Goal: Information Seeking & Learning: Learn about a topic

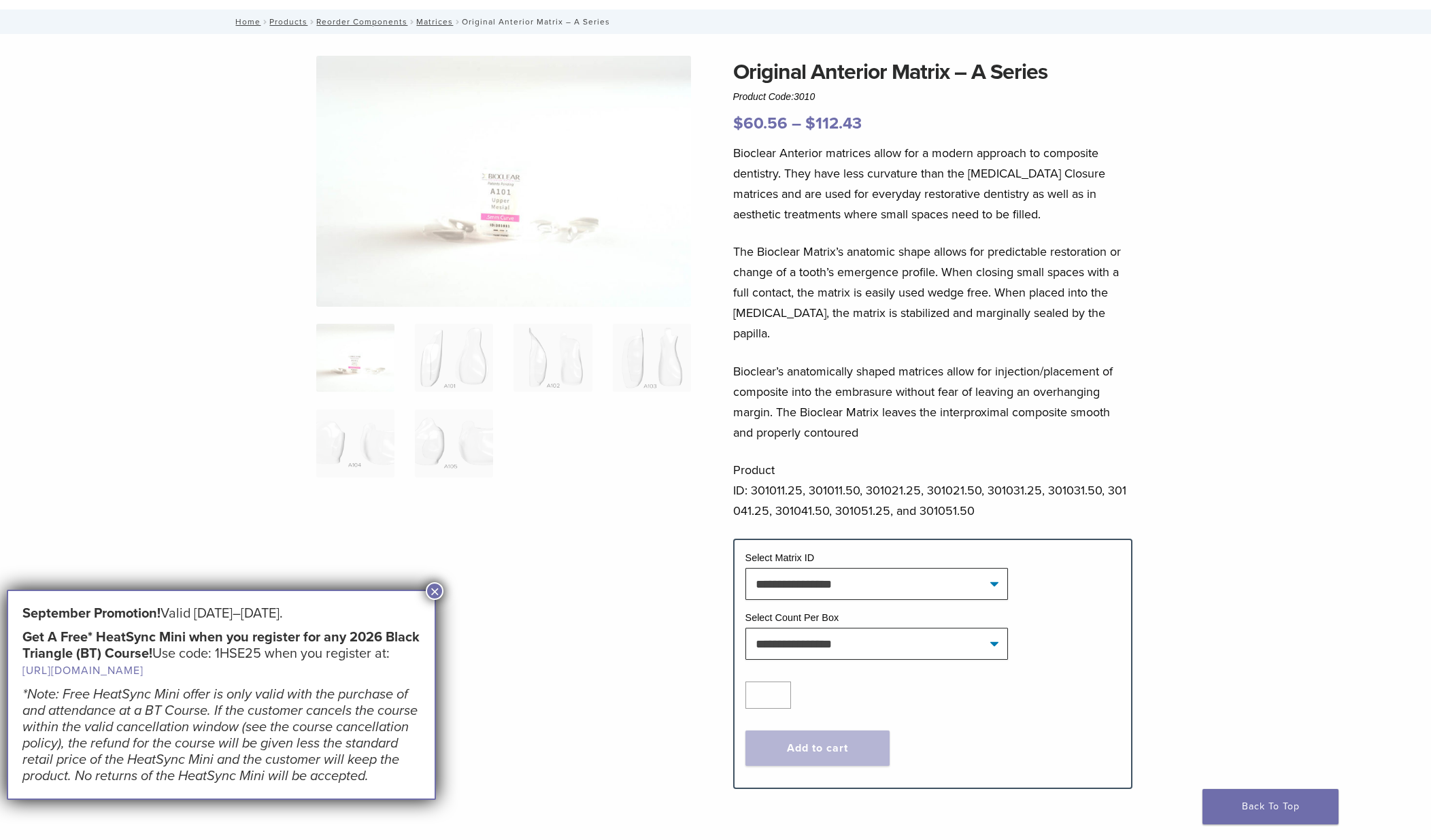
scroll to position [136, 0]
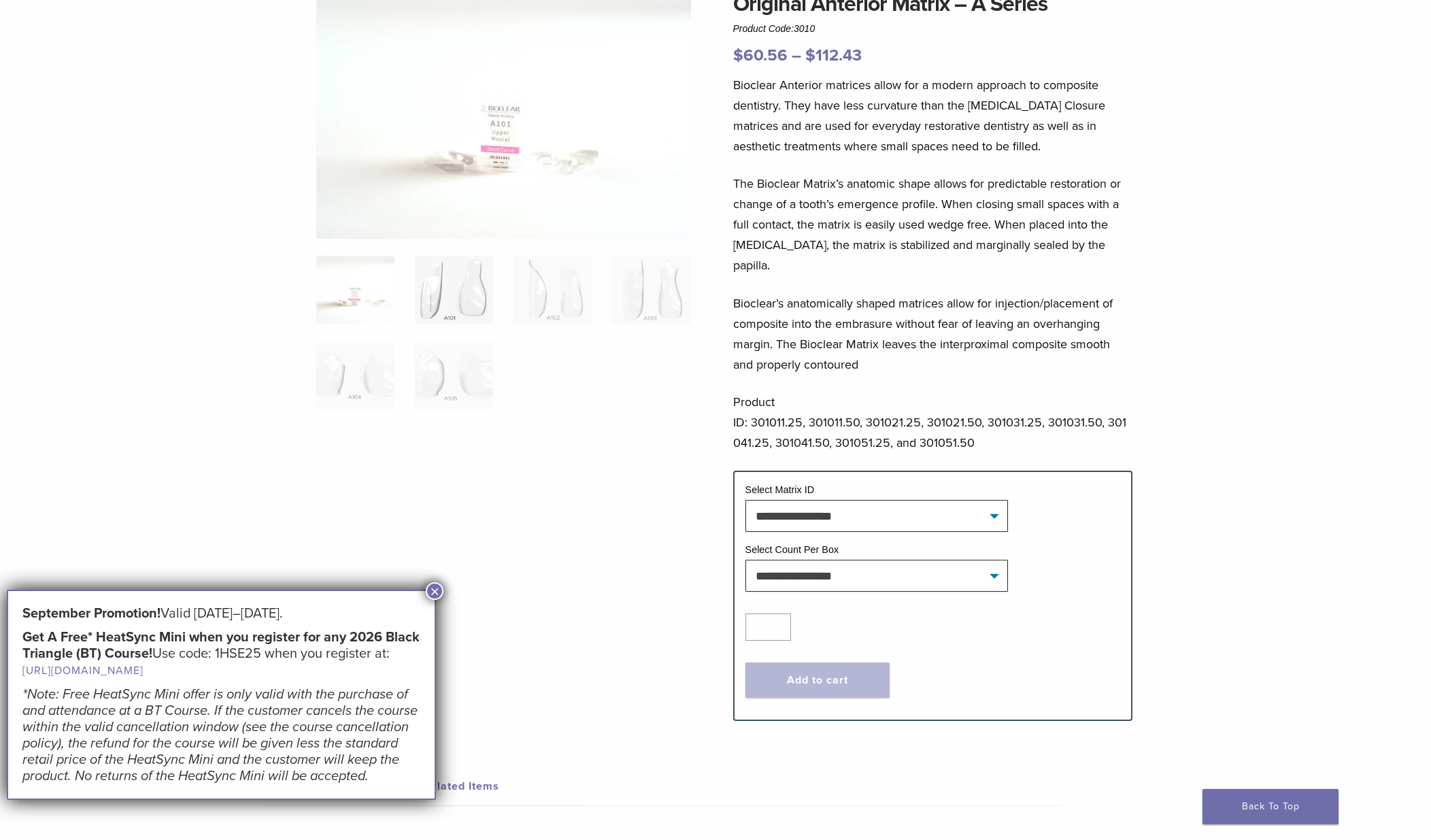
click at [444, 303] on img at bounding box center [454, 289] width 78 height 68
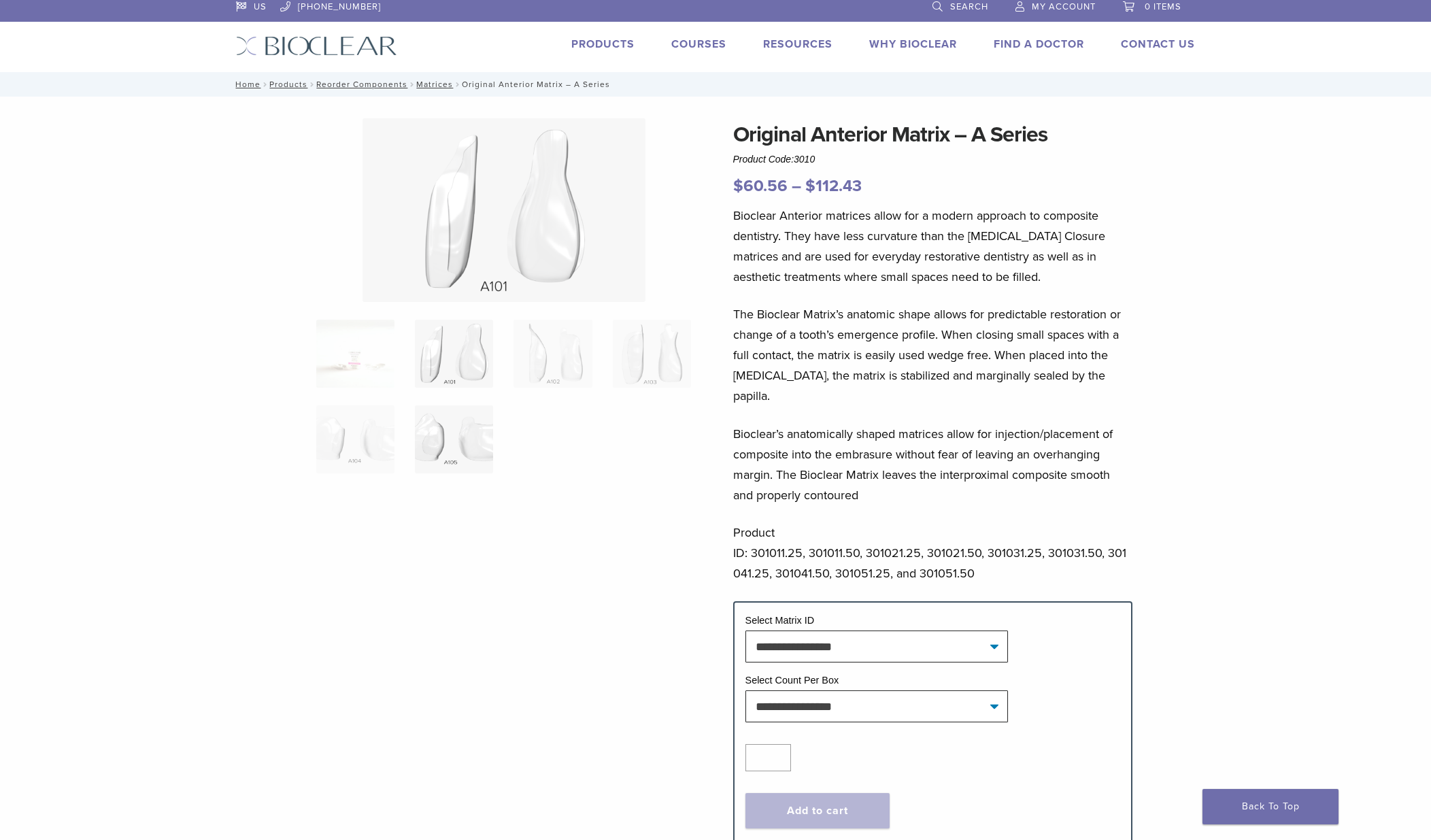
scroll to position [0, 0]
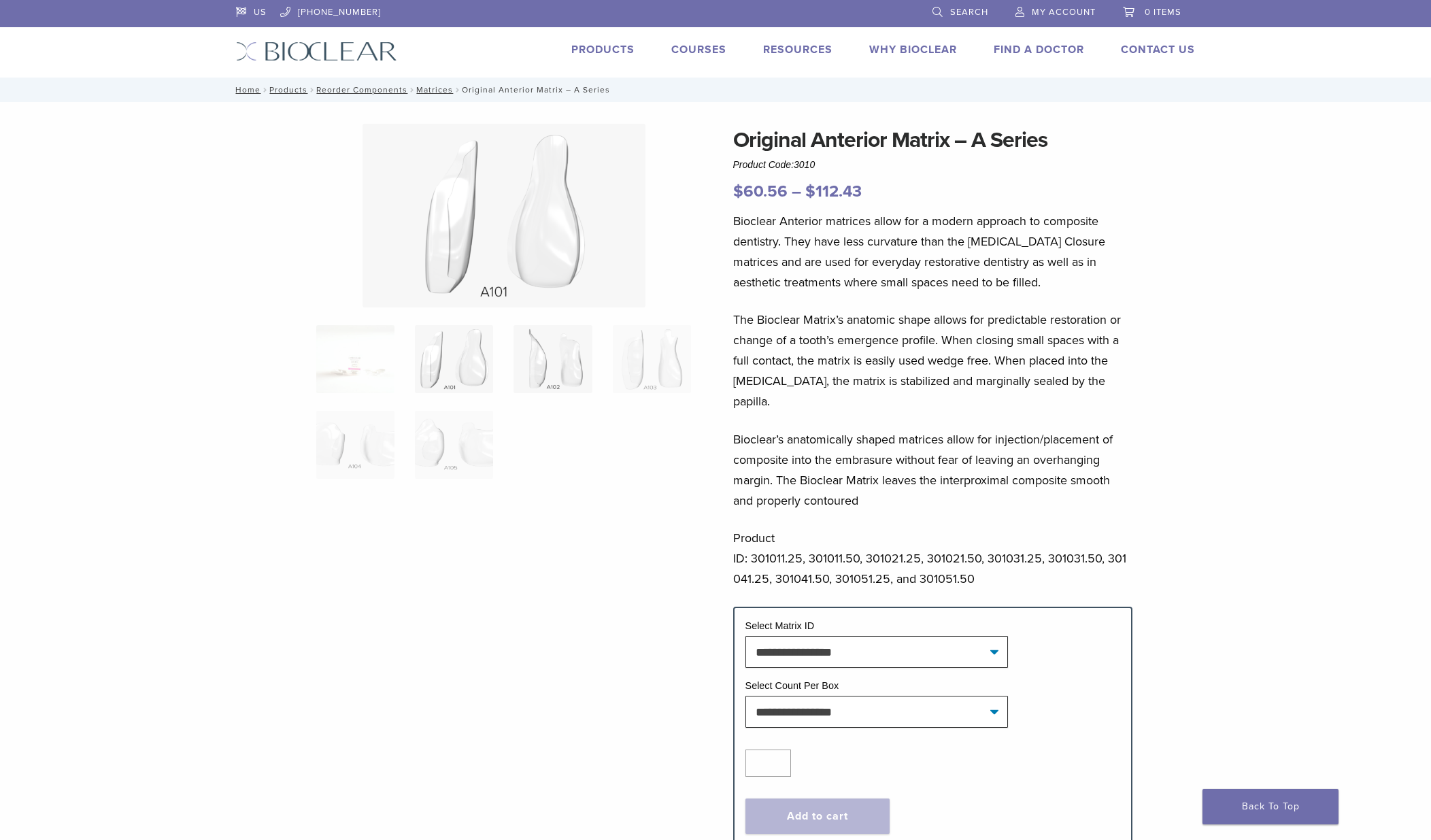
click at [564, 357] on img at bounding box center [552, 359] width 78 height 68
click at [651, 354] on img at bounding box center [652, 359] width 78 height 68
click at [342, 456] on img at bounding box center [355, 444] width 78 height 68
click at [437, 450] on img at bounding box center [454, 444] width 78 height 68
drag, startPoint x: 810, startPoint y: 143, endPoint x: 946, endPoint y: 141, distance: 136.0
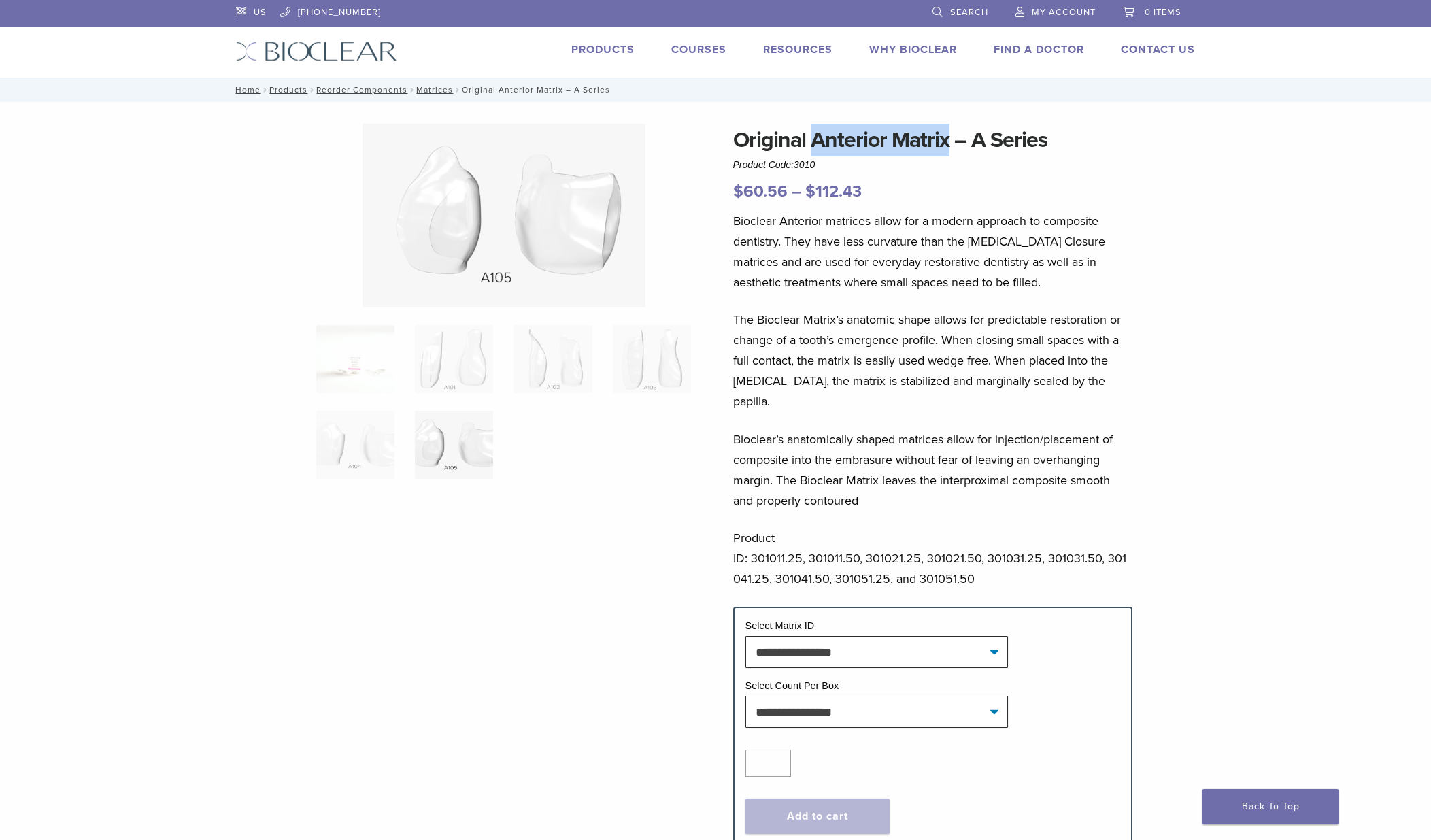
click at [946, 141] on h1 "Original Anterior Matrix – A Series" at bounding box center [934, 140] width 400 height 33
copy h1 "Anterior Matrix"
drag, startPoint x: 735, startPoint y: 221, endPoint x: 872, endPoint y: 224, distance: 137.0
click at [872, 224] on p "Bioclear Anterior matrices allow for a modern approach to composite dentistry. …" at bounding box center [934, 251] width 400 height 82
copy p "Bioclear Anterior matrices"
